Goal: Information Seeking & Learning: Find specific fact

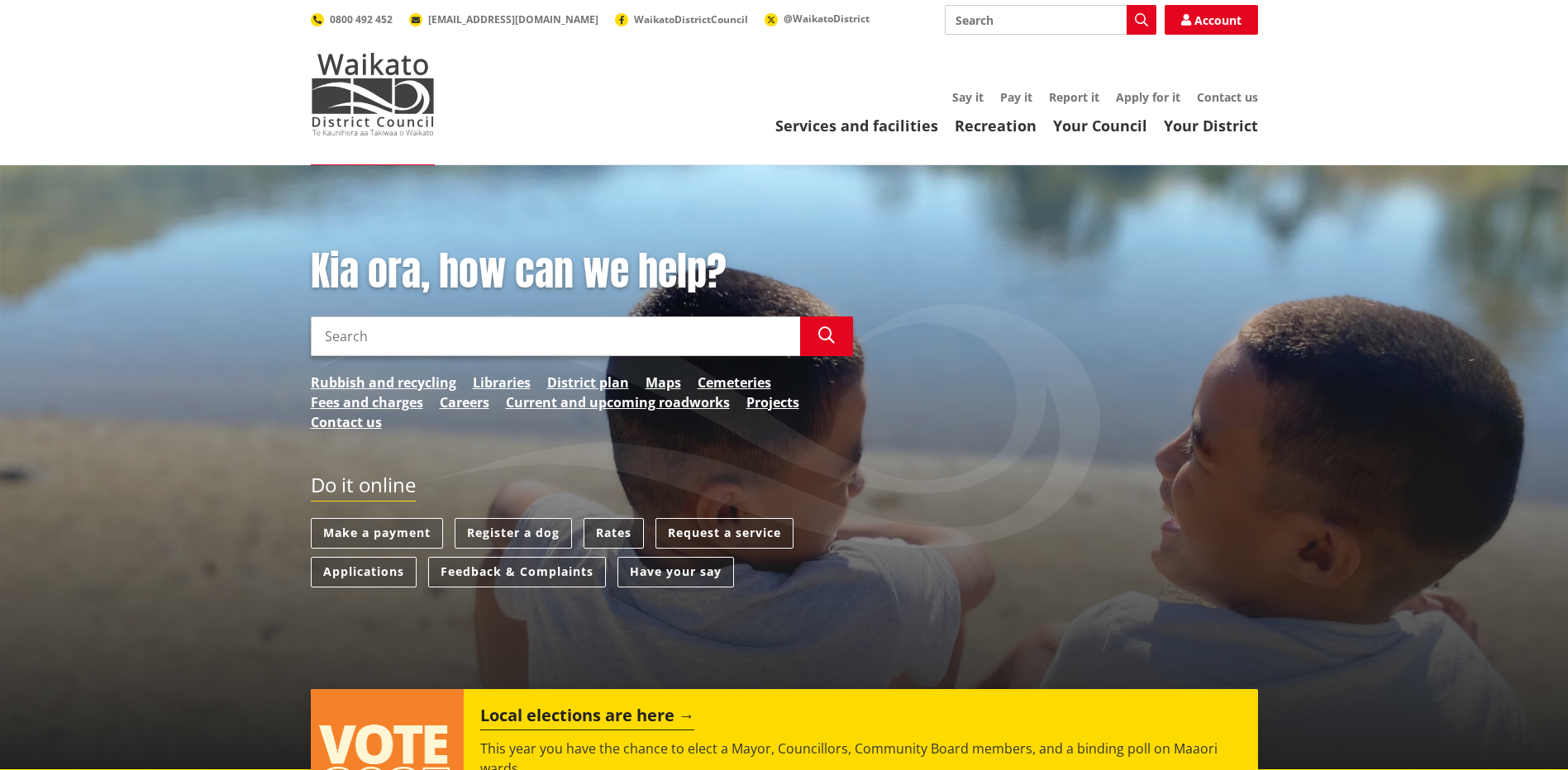
click at [625, 520] on link "Rates" at bounding box center [613, 534] width 60 height 31
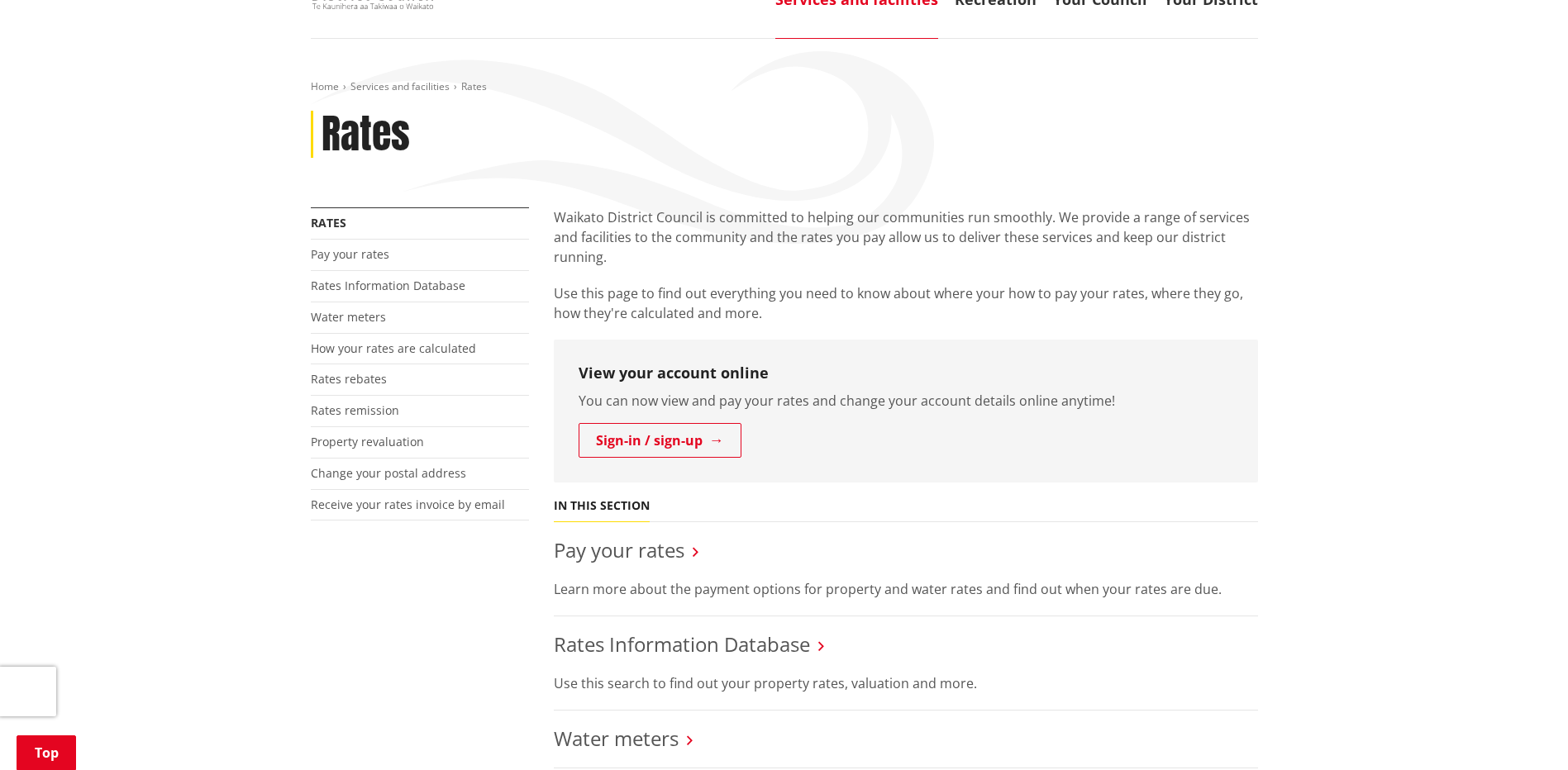
scroll to position [331, 0]
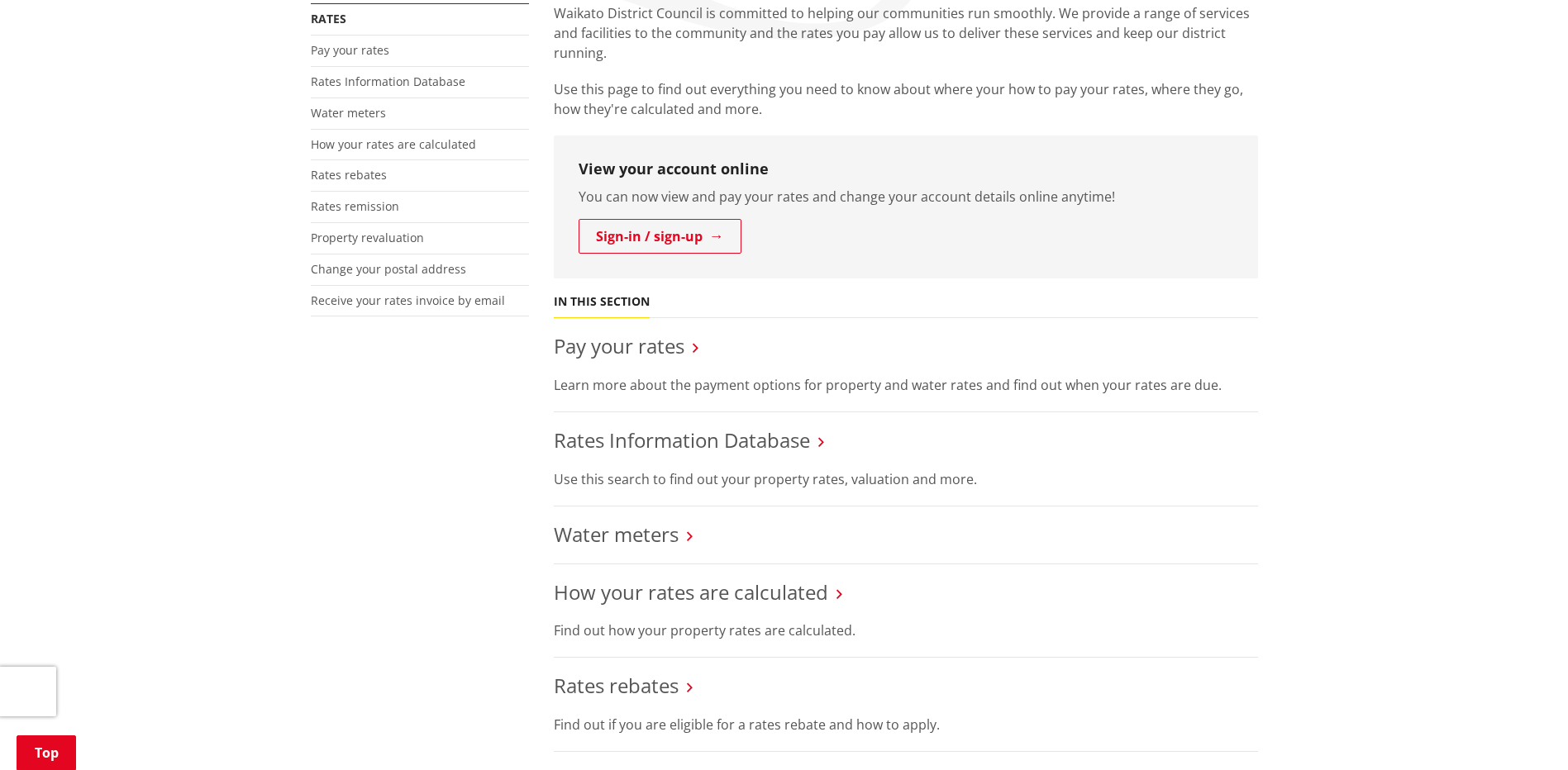
click at [818, 446] on h3 "Rates Information Database" at bounding box center [905, 440] width 704 height 24
click at [793, 434] on link "Rates Information Database" at bounding box center [681, 440] width 256 height 27
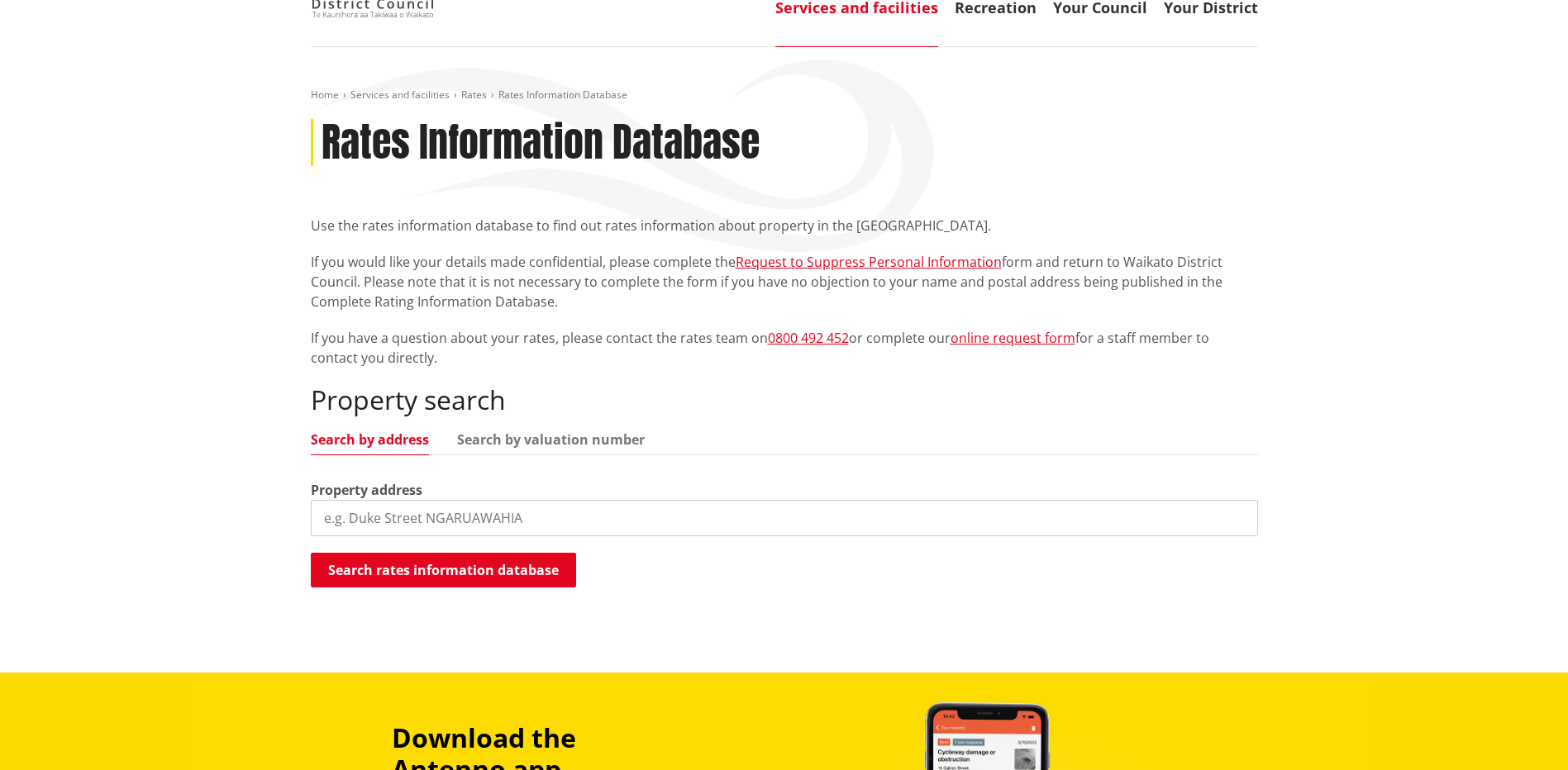
scroll to position [165, 0]
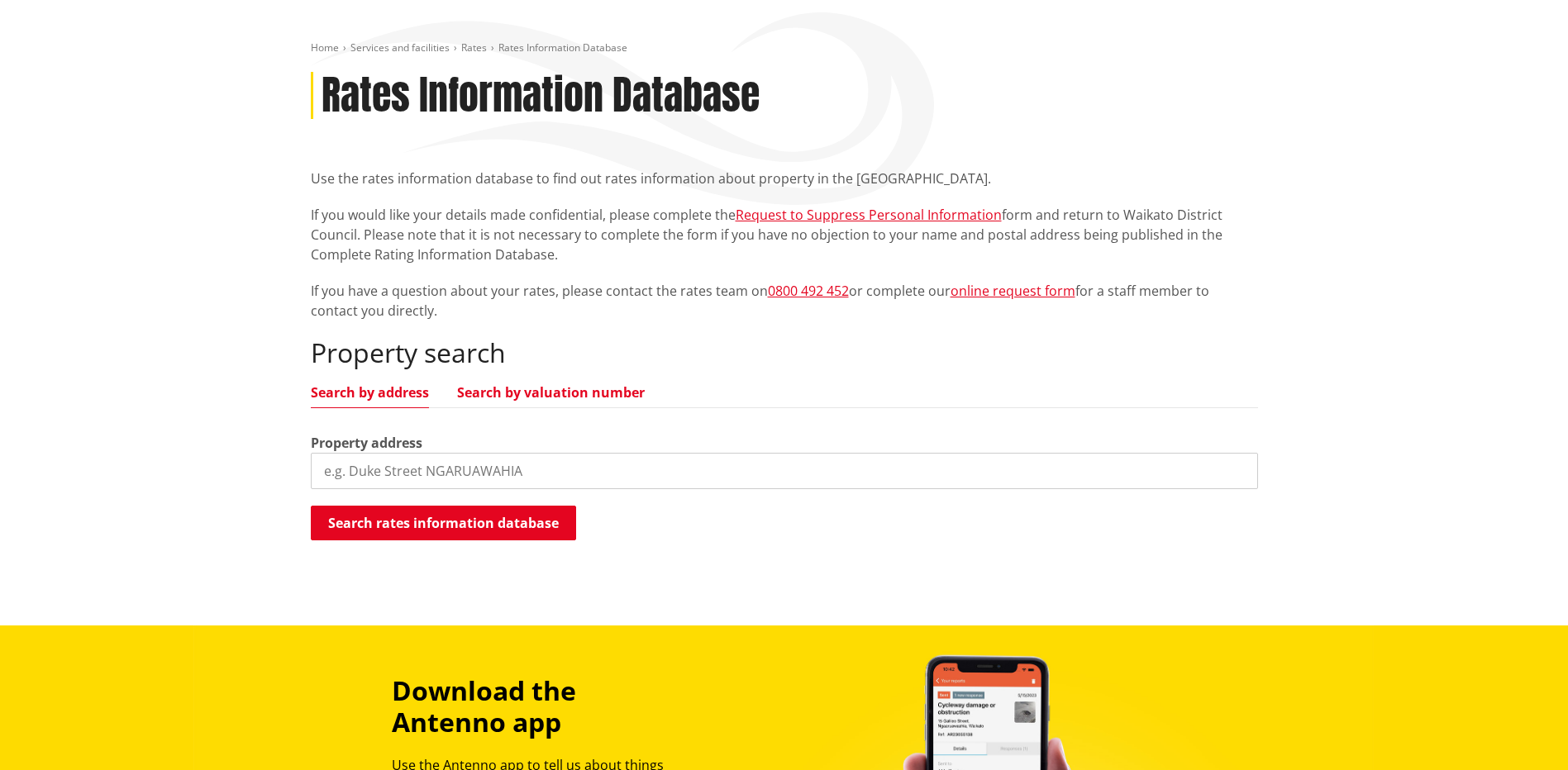
click at [494, 398] on link "Search by valuation number" at bounding box center [550, 393] width 188 height 14
drag, startPoint x: 440, startPoint y: 474, endPoint x: 452, endPoint y: 474, distance: 12.0
click at [440, 474] on input "search" at bounding box center [784, 471] width 947 height 37
type input "04390/246.02"
click at [462, 527] on button "Search rates information database" at bounding box center [443, 523] width 265 height 35
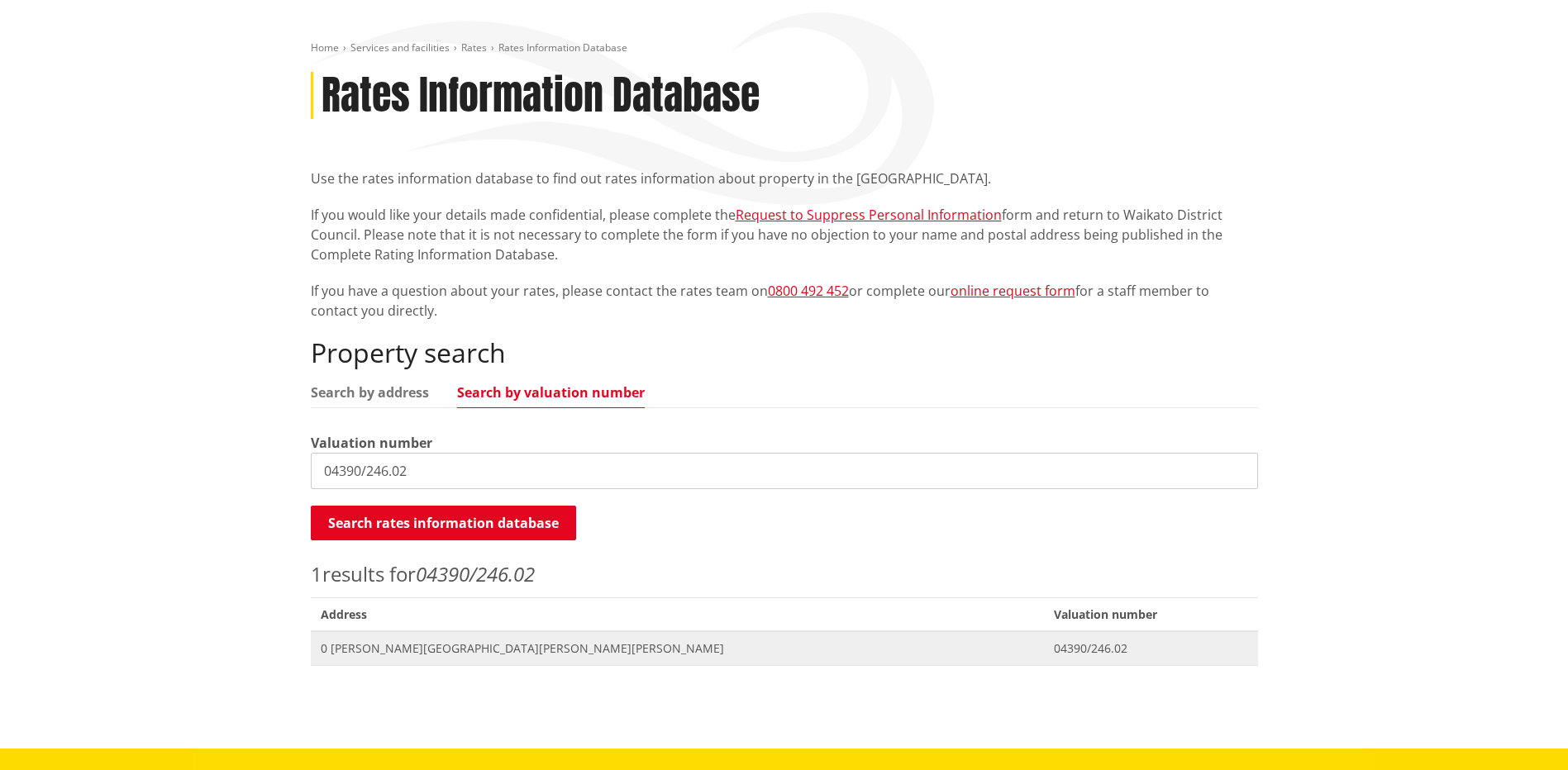
click at [453, 644] on span "0 [PERSON_NAME][GEOGRAPHIC_DATA][PERSON_NAME][PERSON_NAME]" at bounding box center [678, 648] width 714 height 16
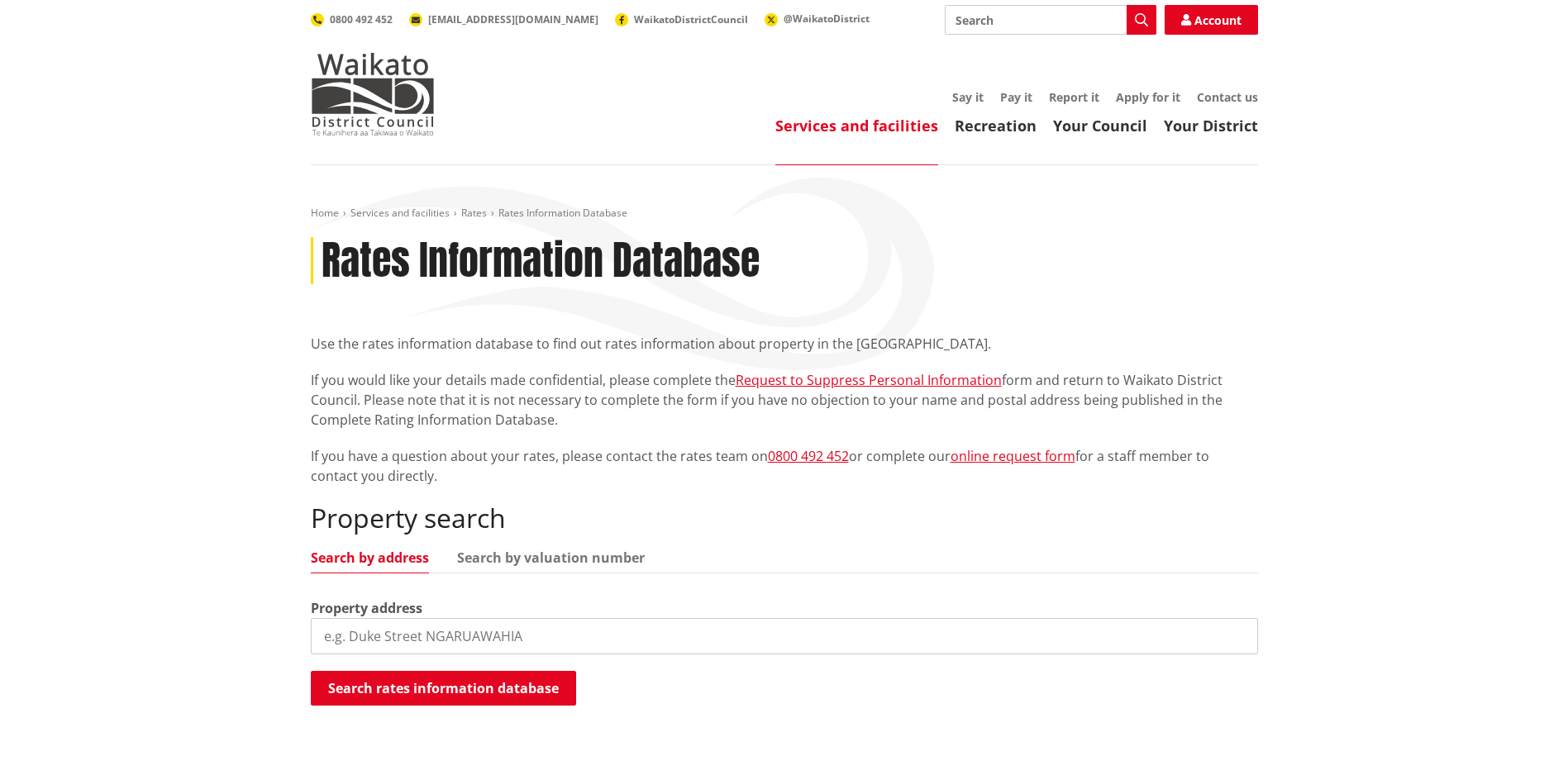
scroll to position [165, 0]
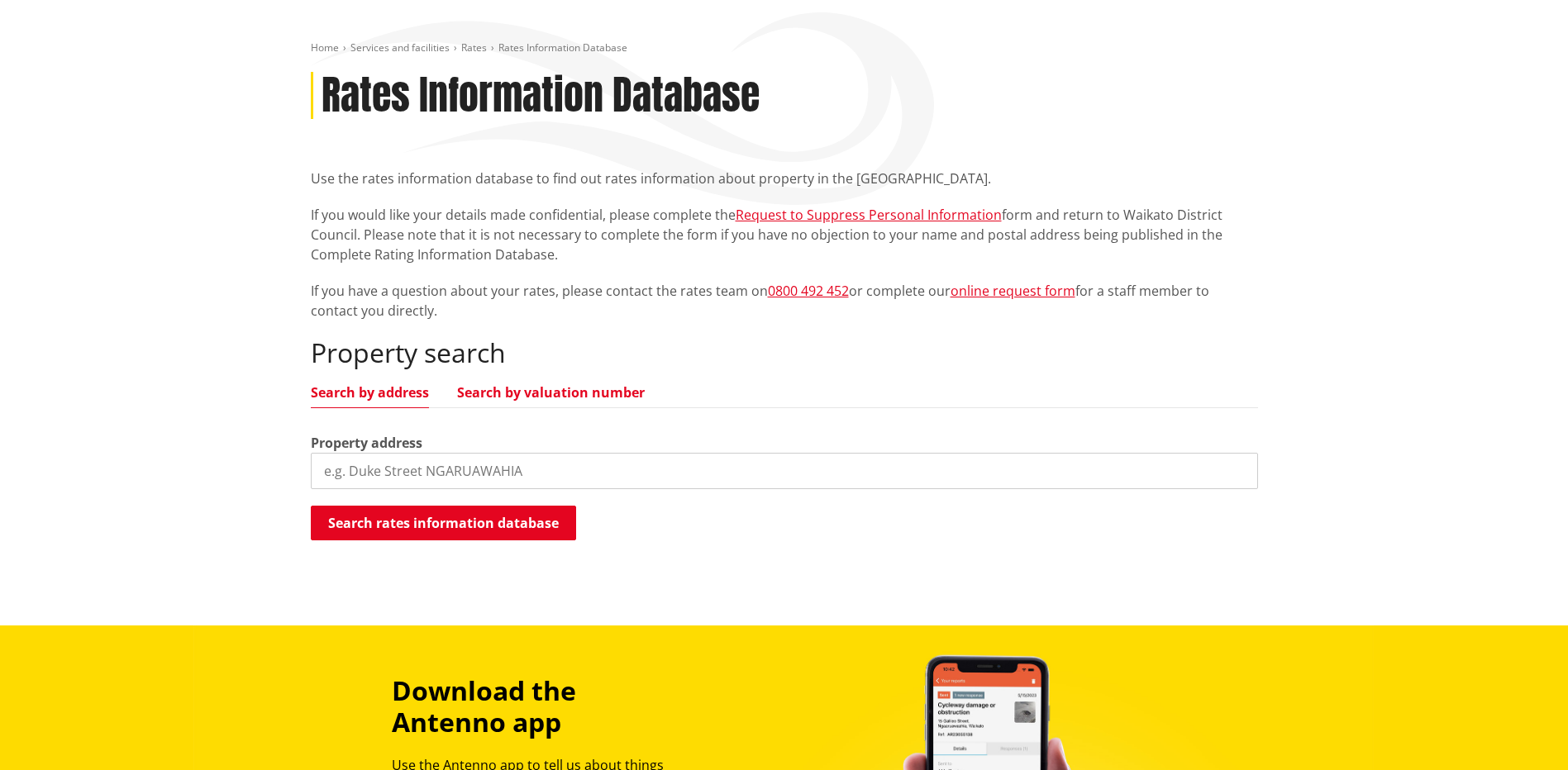
drag, startPoint x: 496, startPoint y: 370, endPoint x: 542, endPoint y: 400, distance: 54.9
click at [496, 370] on div "Property search Search by address Search by valuation number Property address S…" at bounding box center [784, 440] width 947 height 205
click at [541, 400] on link "Search by valuation number" at bounding box center [550, 393] width 188 height 14
click at [399, 482] on input "search" at bounding box center [784, 471] width 947 height 37
type input "04322/291.00"
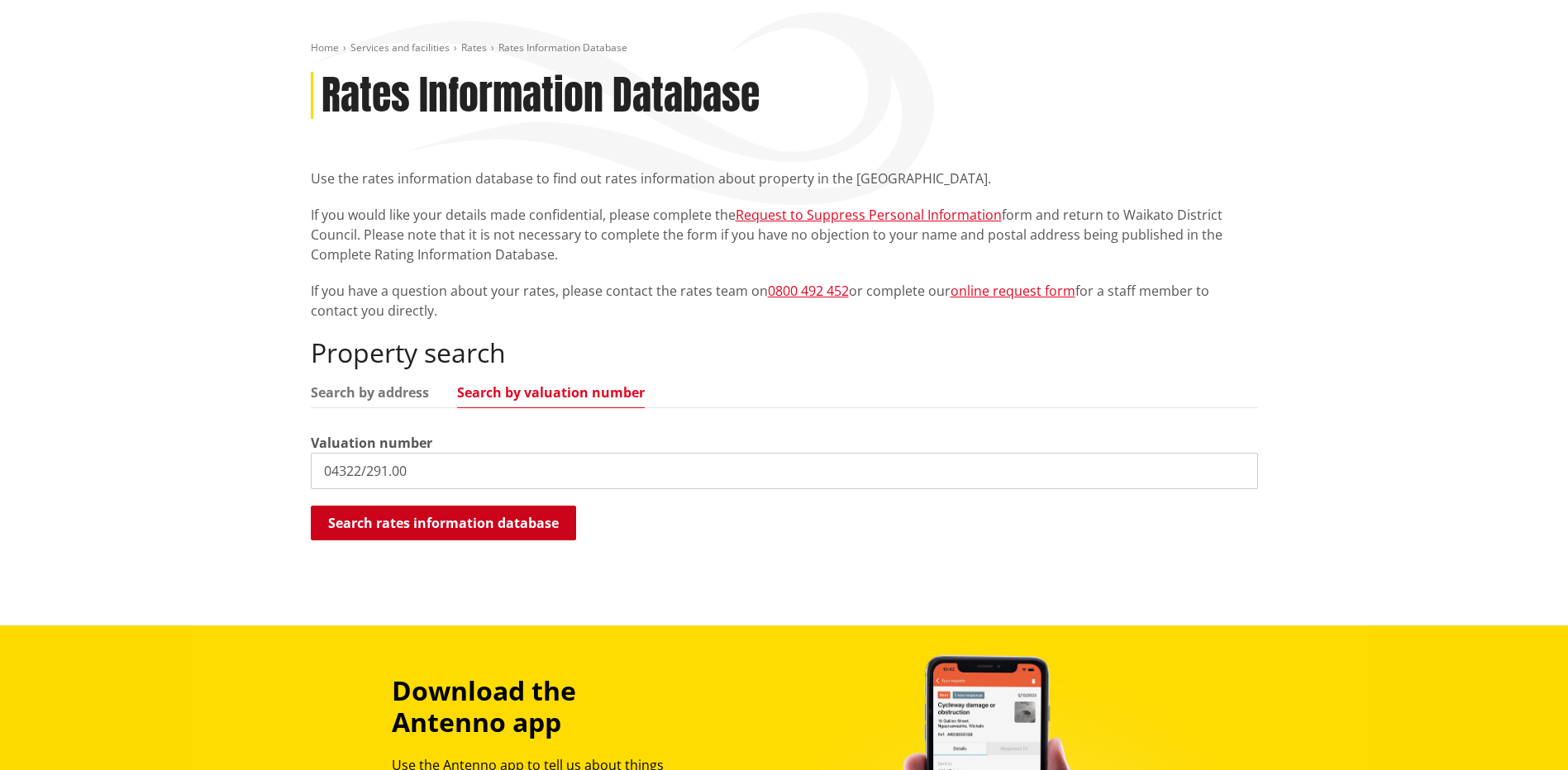
click at [397, 520] on button "Search rates information database" at bounding box center [443, 523] width 265 height 35
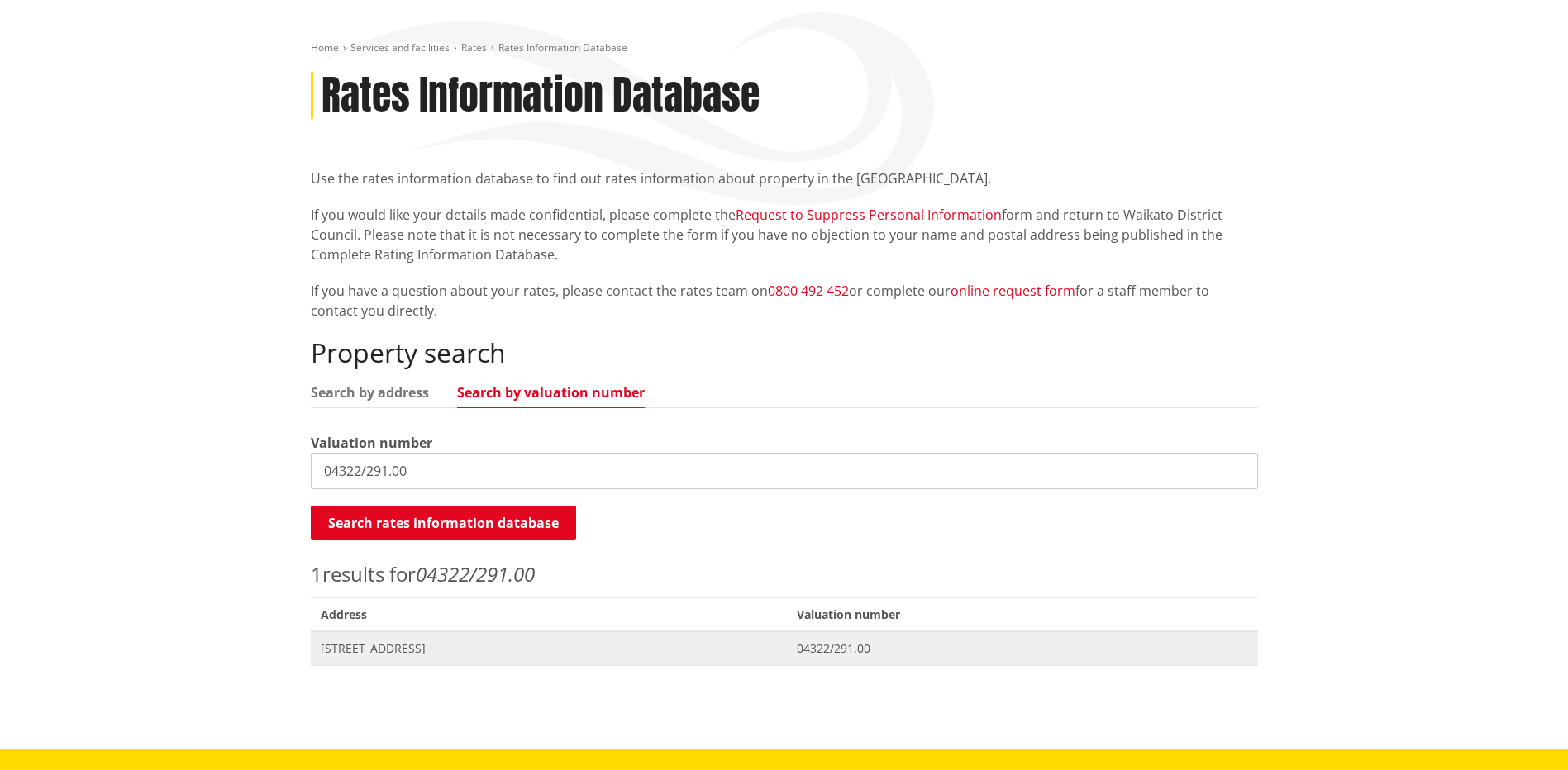
click at [462, 649] on span "[STREET_ADDRESS]" at bounding box center [549, 648] width 457 height 16
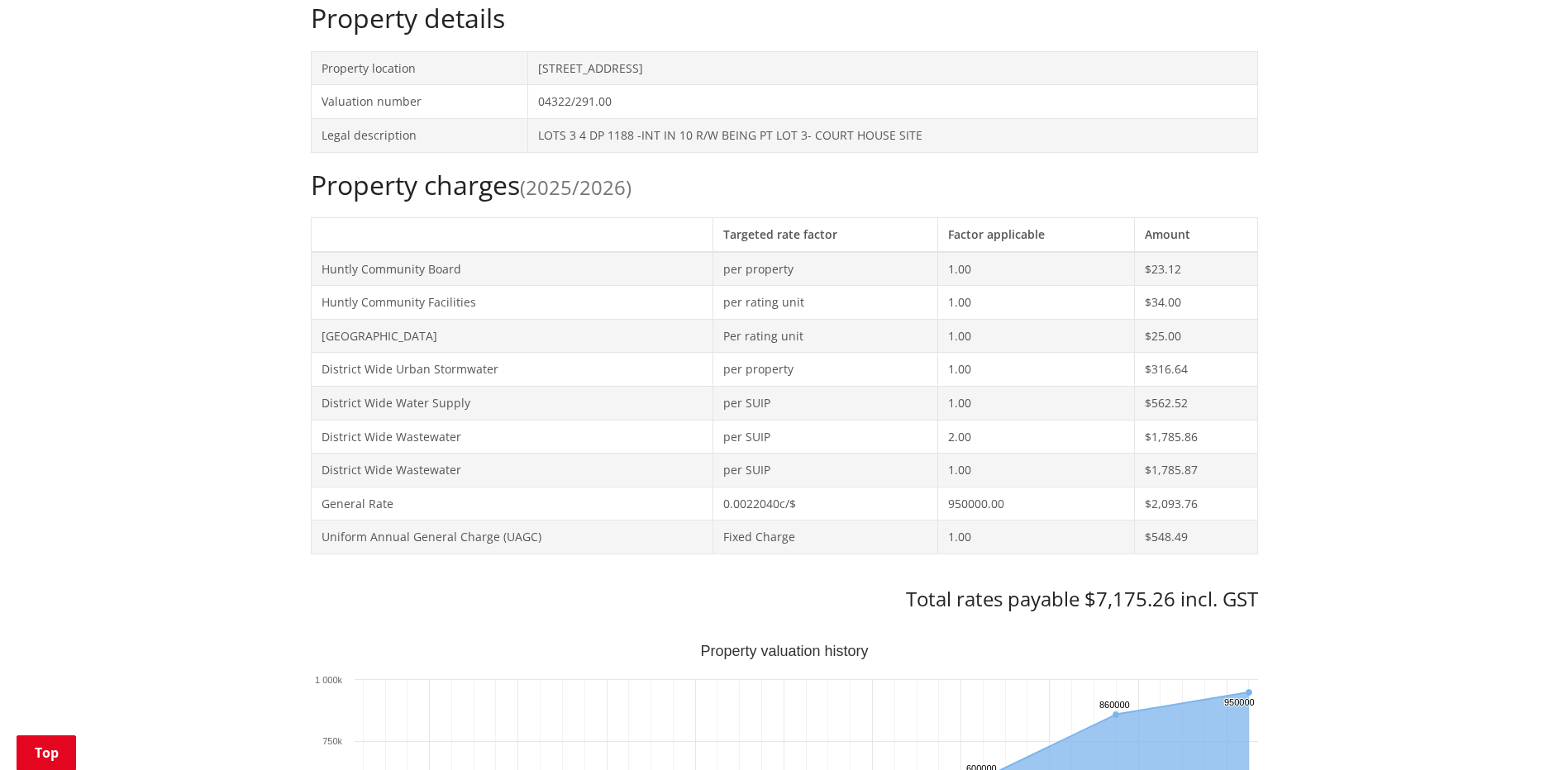
scroll to position [413, 0]
